Goal: Task Accomplishment & Management: Manage account settings

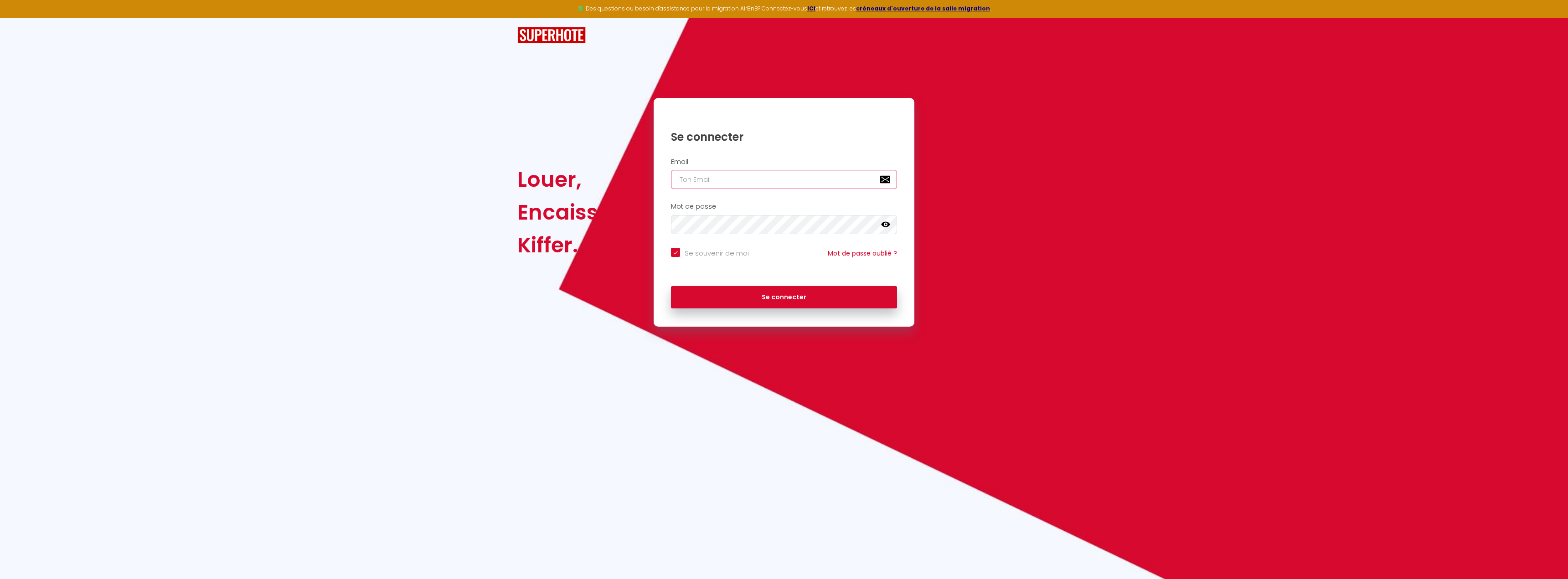
click at [778, 180] on input "email" at bounding box center [783, 179] width 226 height 19
type input "[PERSON_NAME][EMAIL_ADDRESS][DOMAIN_NAME]"
click at [884, 225] on icon at bounding box center [885, 224] width 9 height 9
click at [631, 211] on div "Louer, Encaisser, Kiffer. Se connecter Email [PERSON_NAME][EMAIL_ADDRESS][DOMAI…" at bounding box center [784, 212] width 545 height 229
click at [801, 301] on button "Se connecter" at bounding box center [783, 297] width 226 height 22
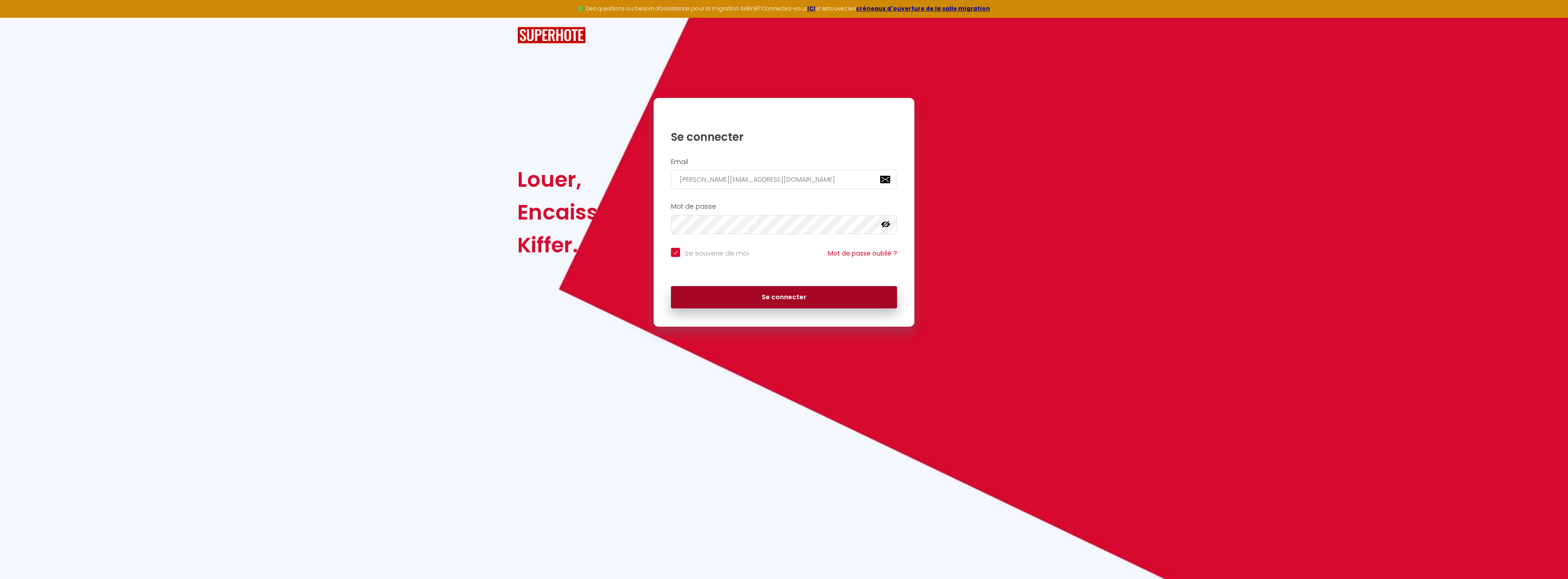
click at [784, 296] on button "Se connecter" at bounding box center [783, 297] width 226 height 22
checkbox input "true"
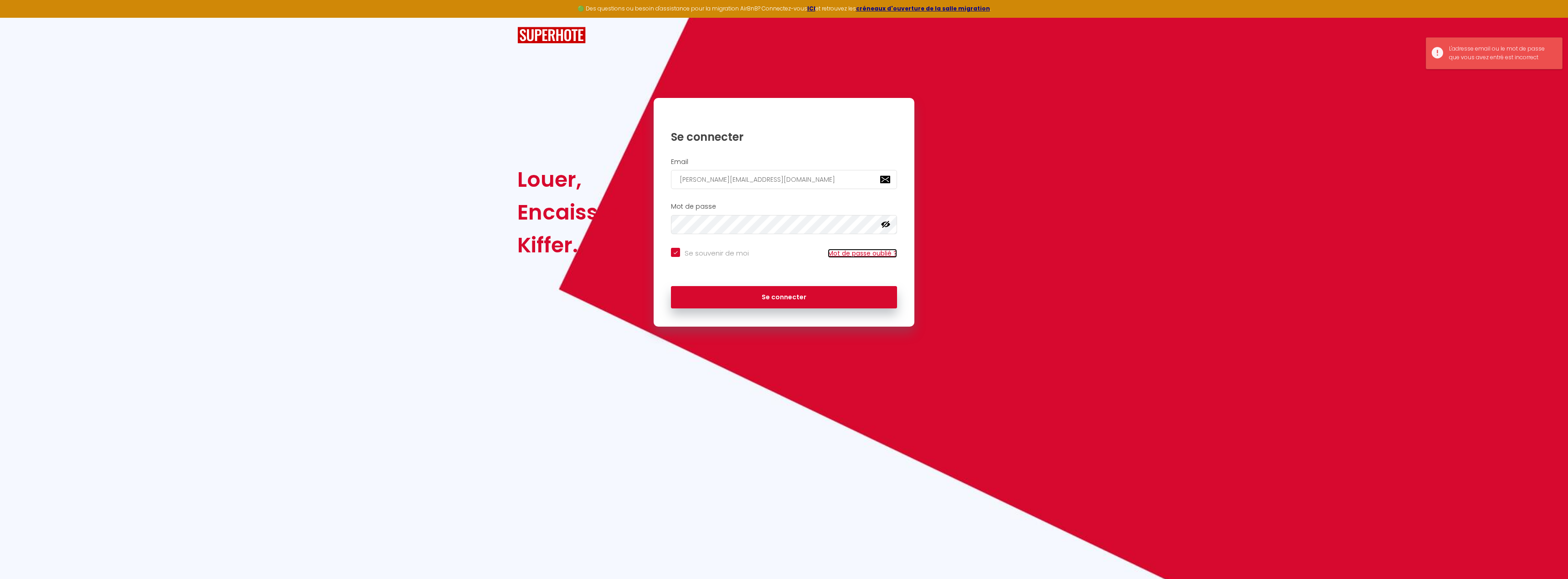
click at [871, 256] on link "Mot de passe oublié ?" at bounding box center [862, 252] width 69 height 9
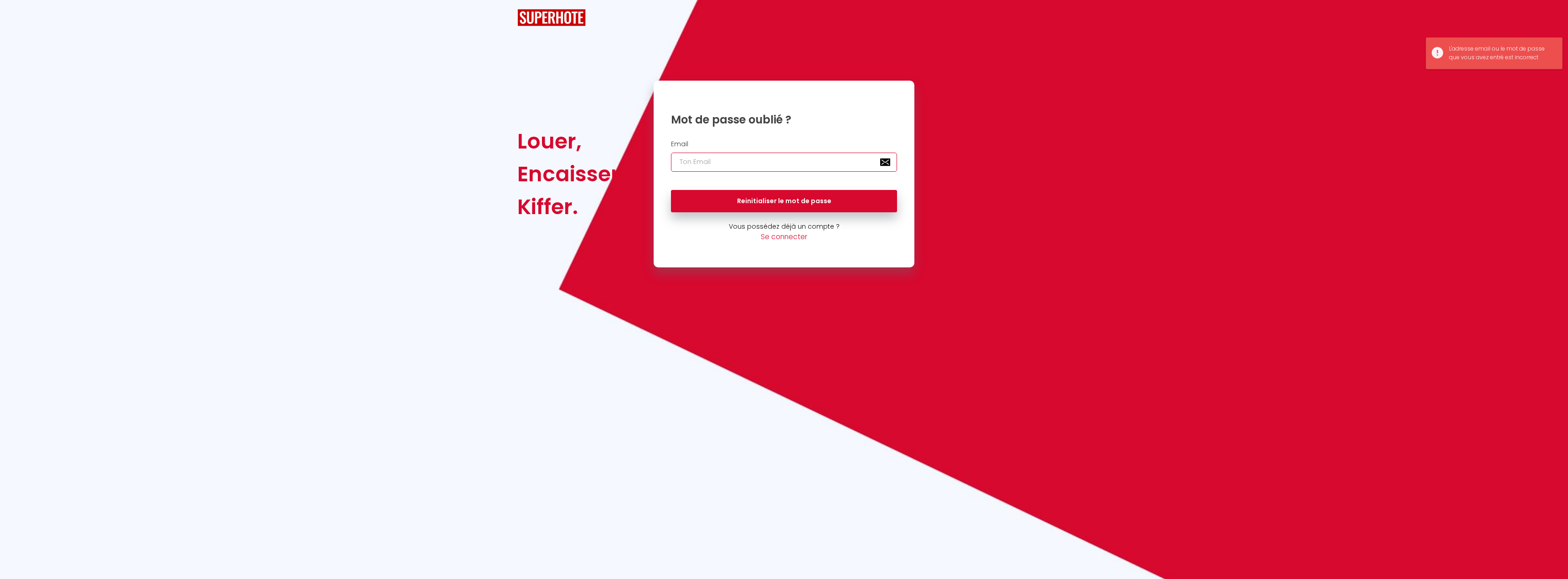
click at [761, 159] on input "email" at bounding box center [783, 162] width 226 height 19
type input "[PERSON_NAME][EMAIL_ADDRESS][DOMAIN_NAME]"
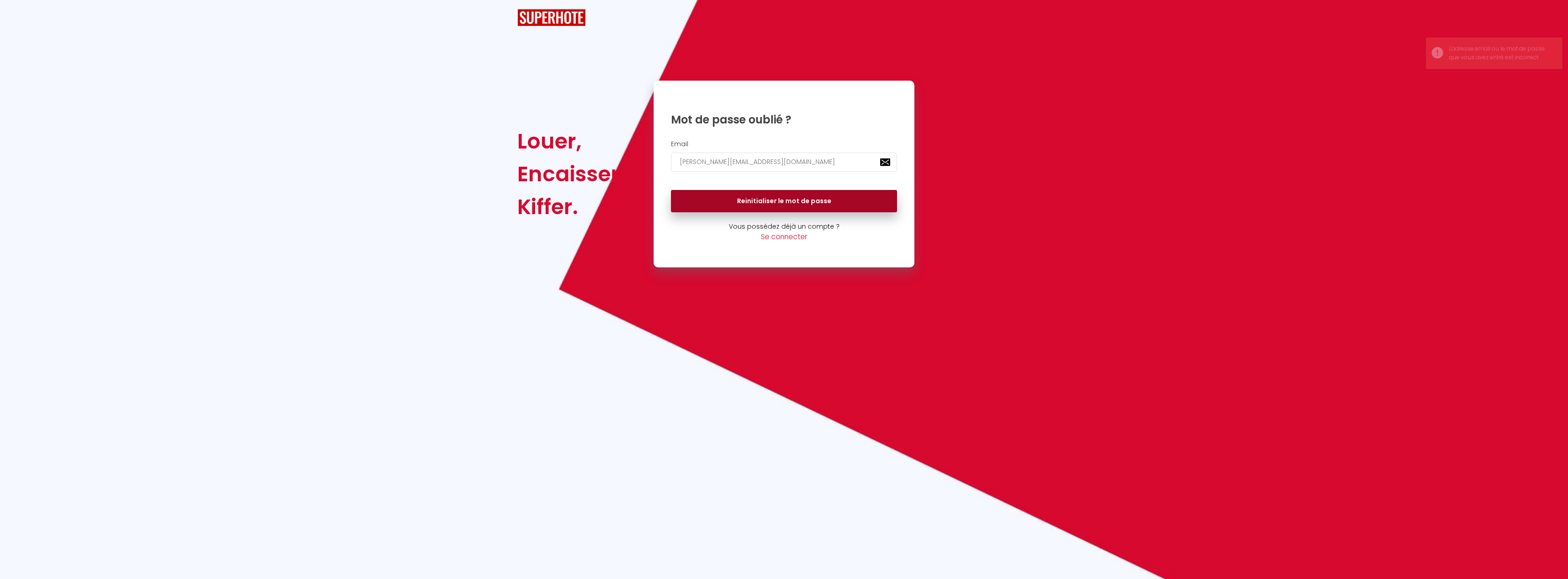
click at [803, 204] on button "Reinitialiser le mot de passe" at bounding box center [783, 201] width 226 height 22
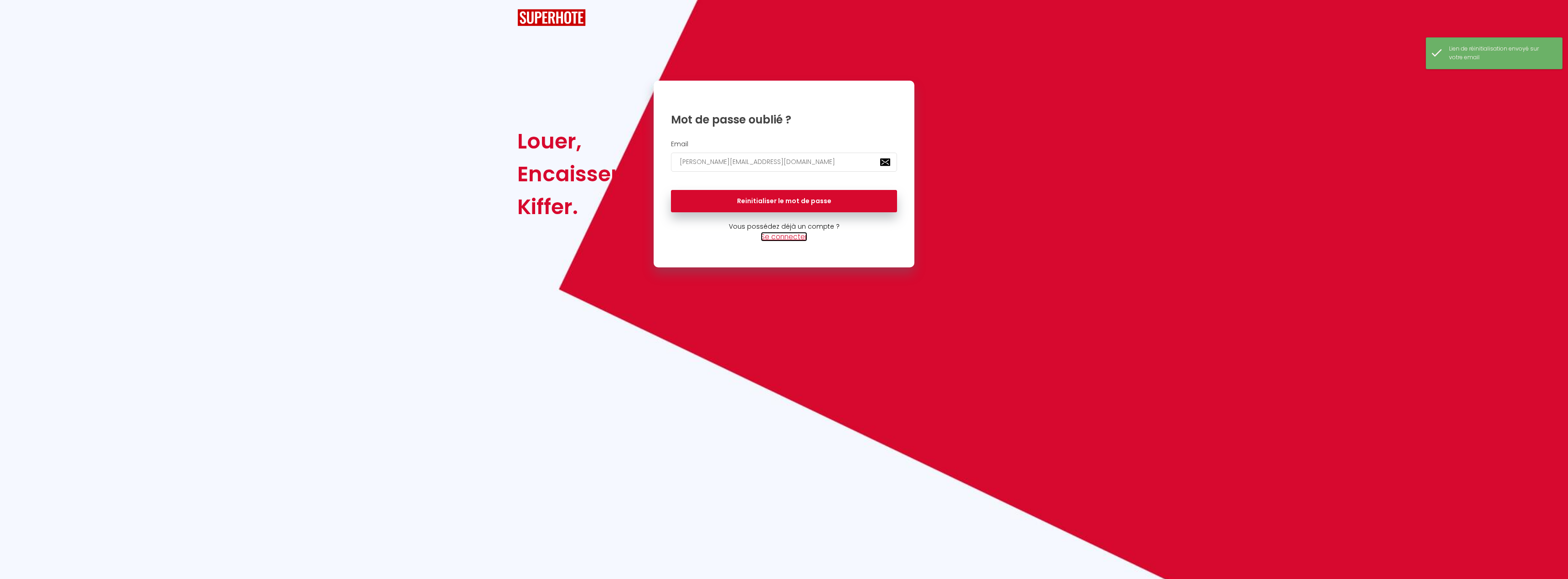
click at [793, 238] on link "Se connecter" at bounding box center [784, 237] width 47 height 10
